Goal: Task Accomplishment & Management: Complete application form

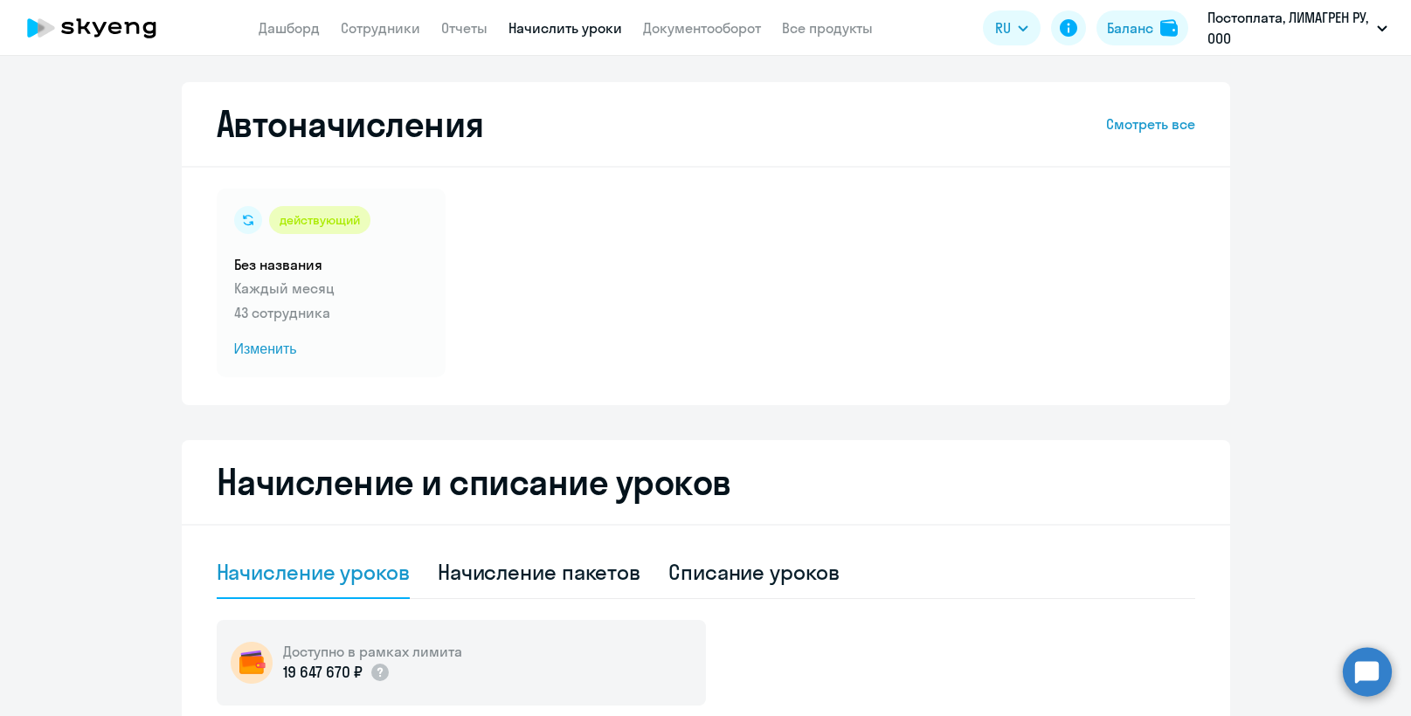
select select "10"
click at [388, 26] on link "Сотрудники" at bounding box center [380, 27] width 79 height 17
select select "30"
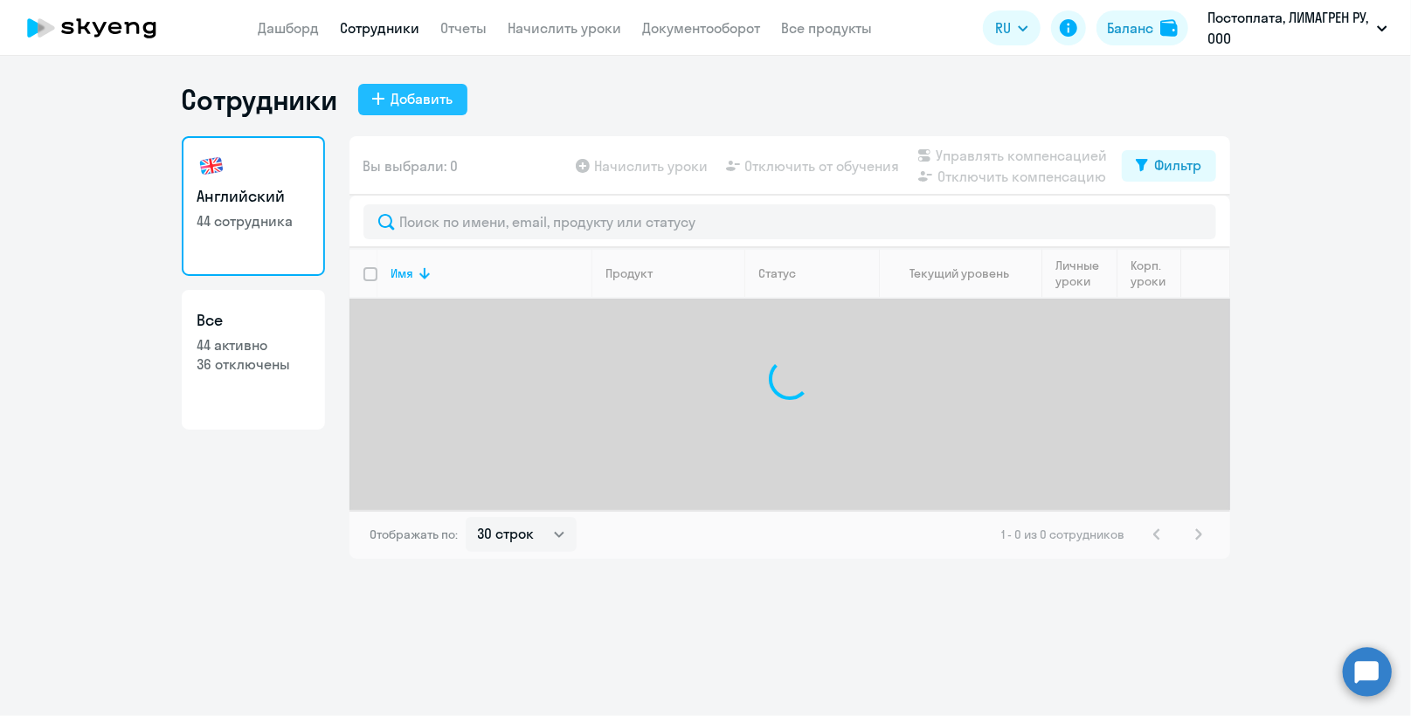
click at [437, 93] on div "Добавить" at bounding box center [422, 98] width 62 height 21
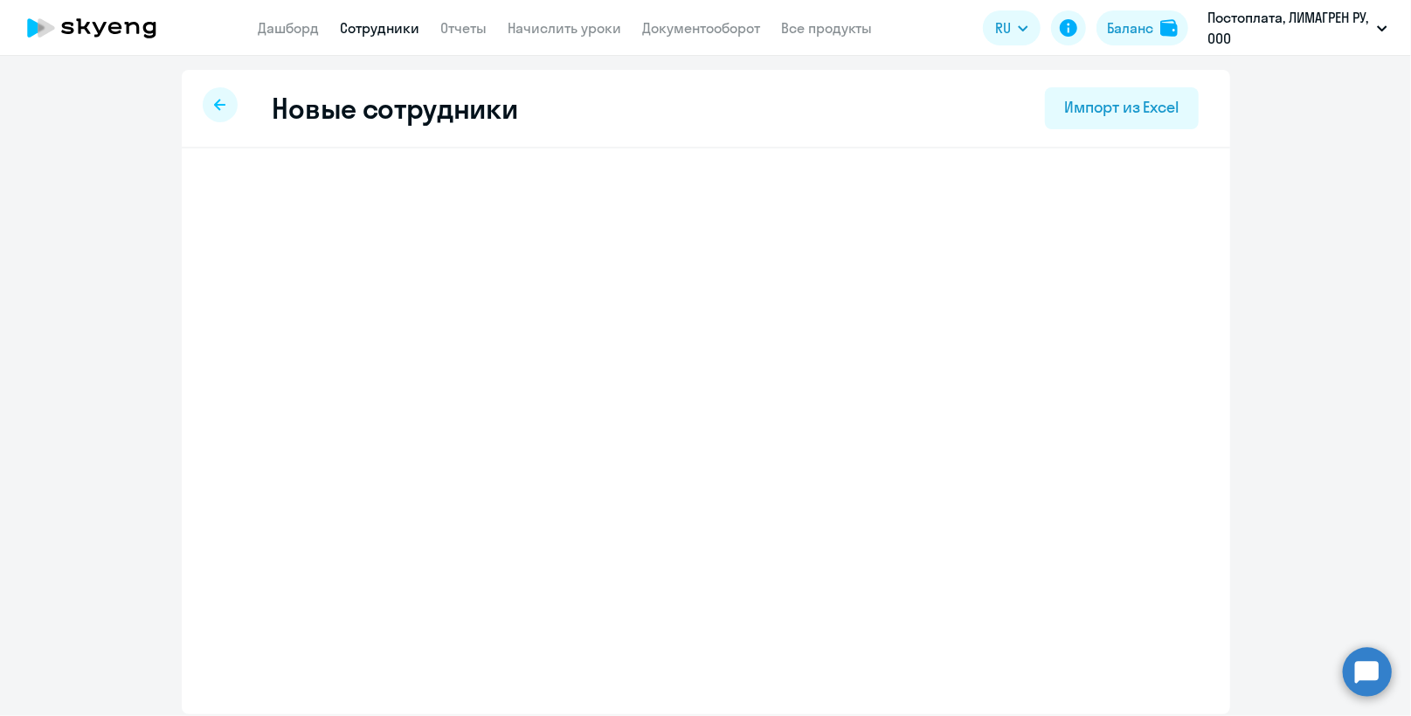
select select "english_adult_not_native_speaker"
select select "3"
